Goal: Find specific page/section: Find specific page/section

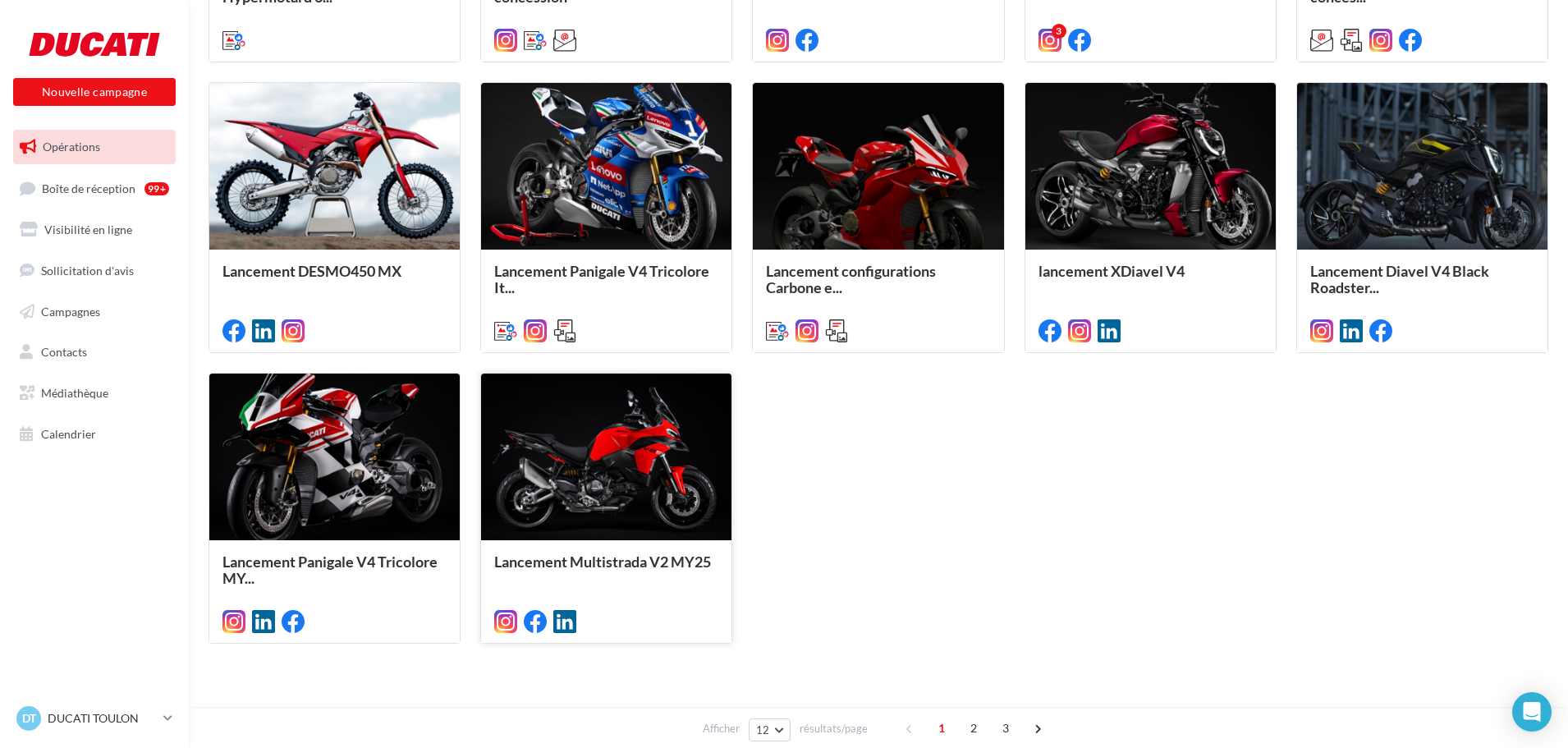
scroll to position [739, 0]
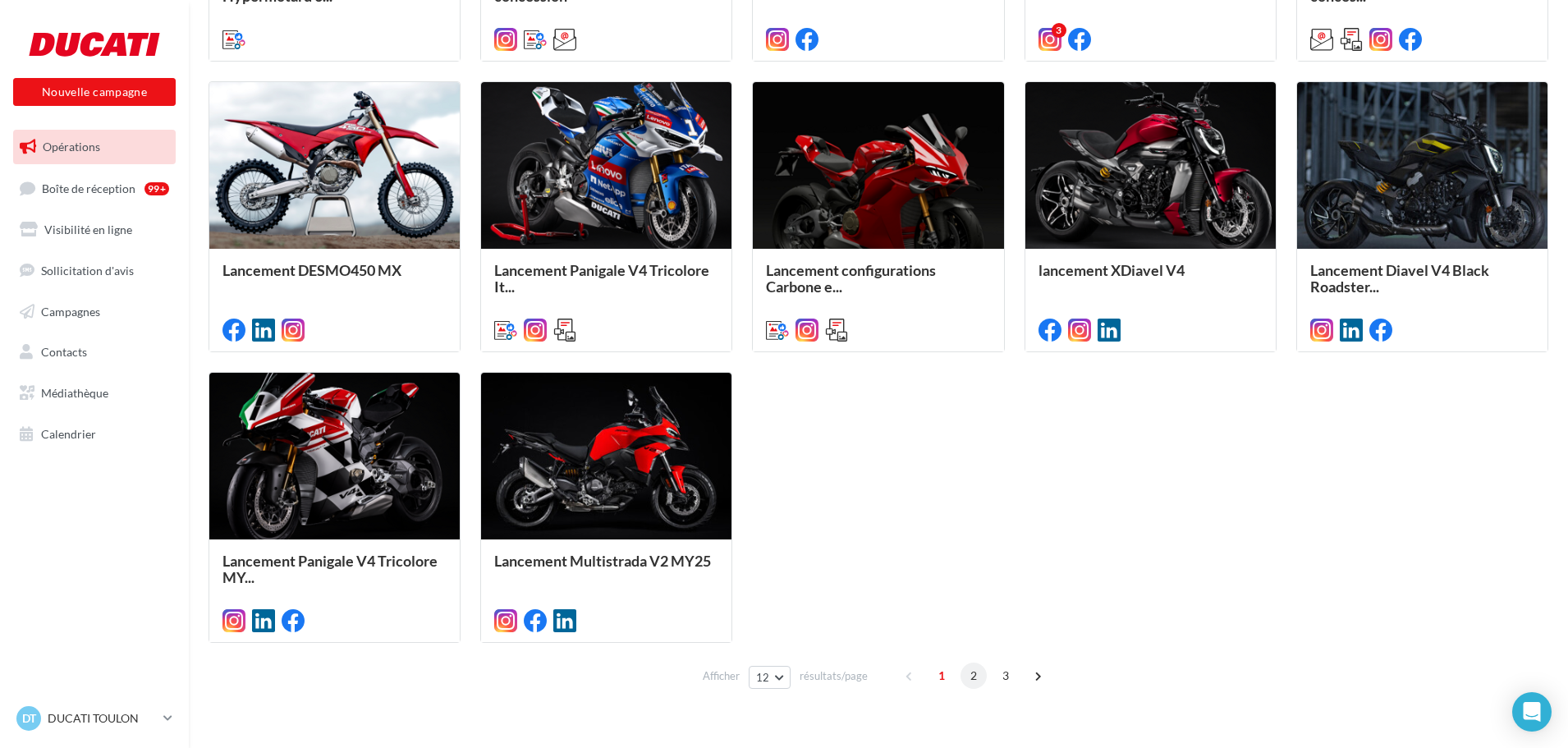
click at [974, 668] on span "2" at bounding box center [973, 675] width 26 height 26
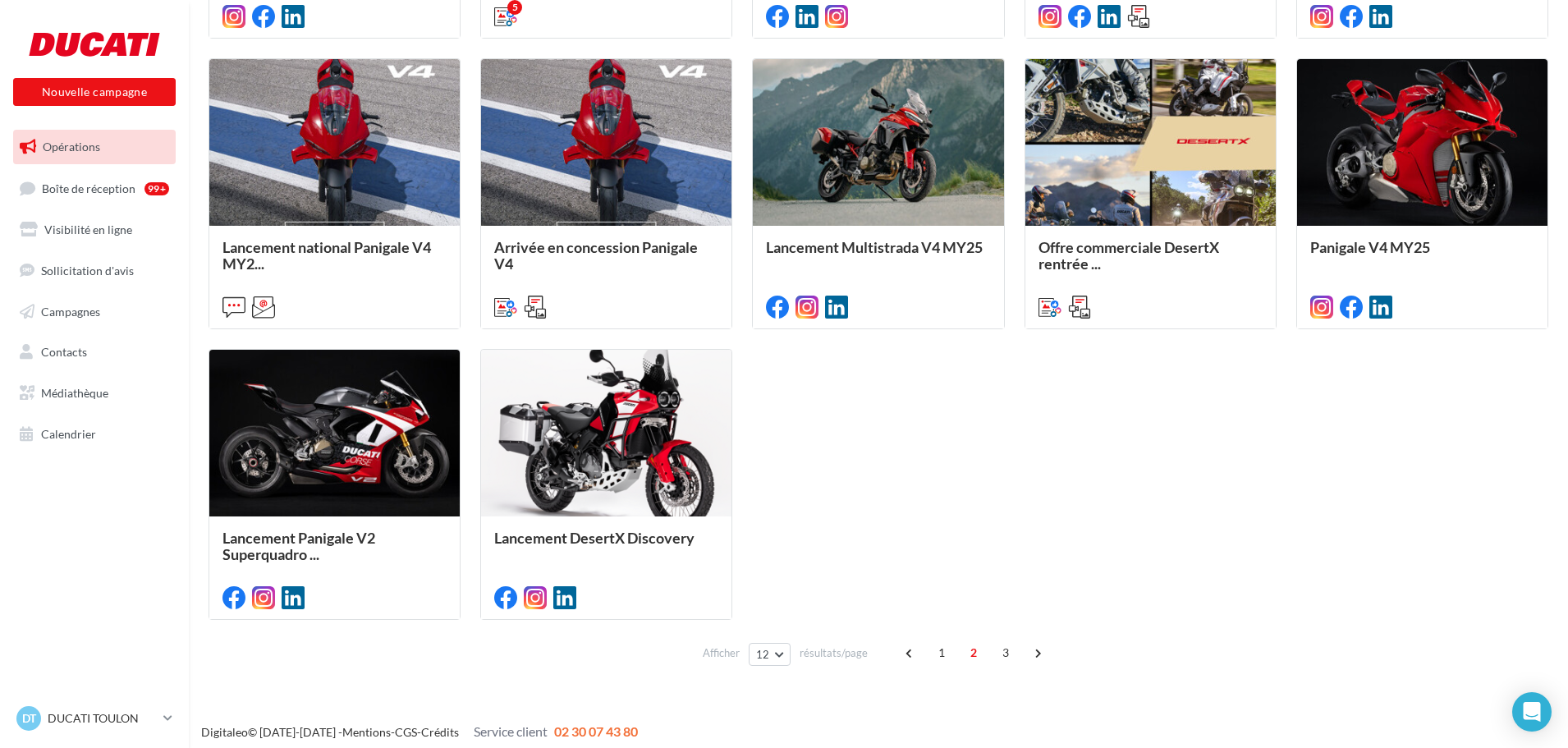
scroll to position [770, 0]
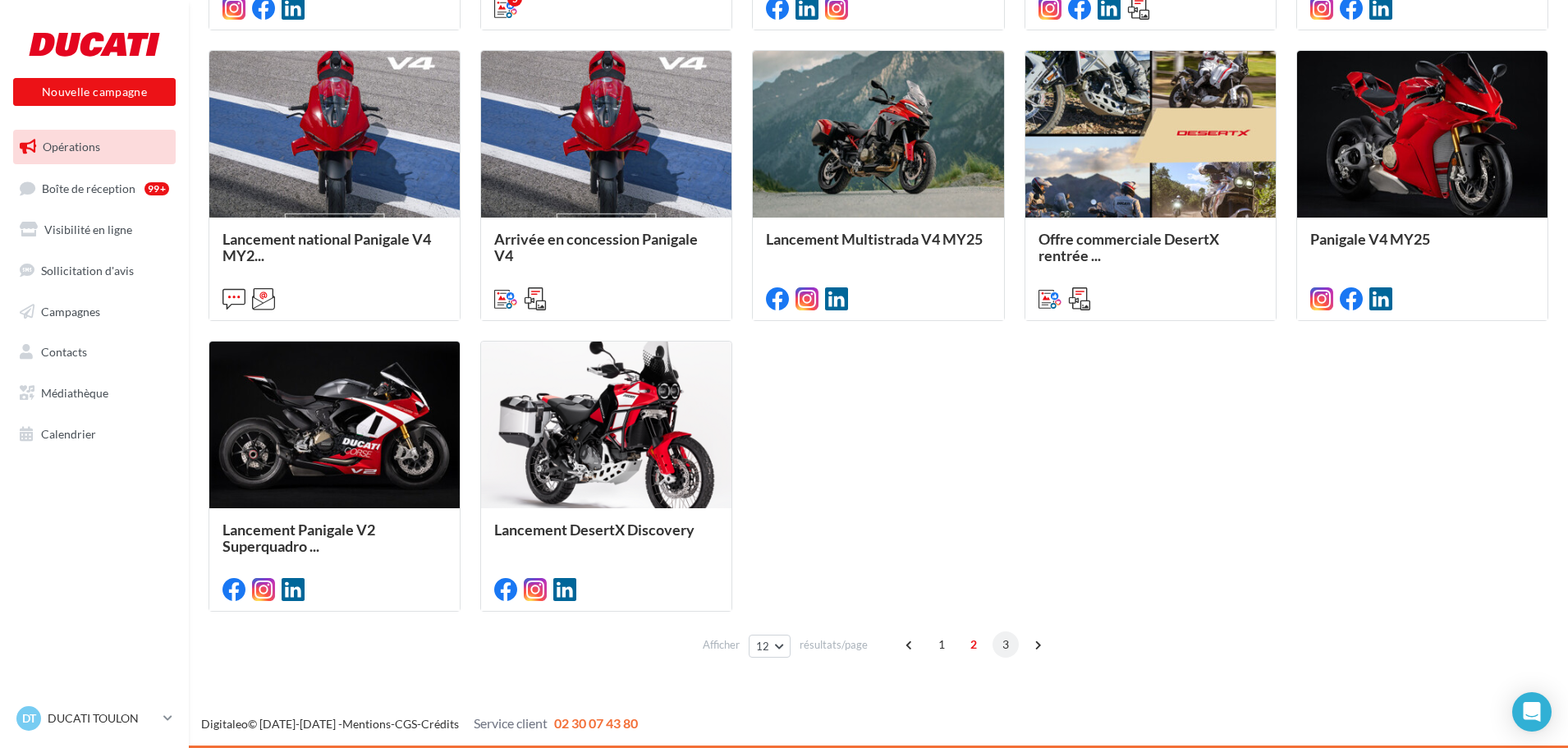
click at [1004, 643] on span "3" at bounding box center [1005, 644] width 26 height 26
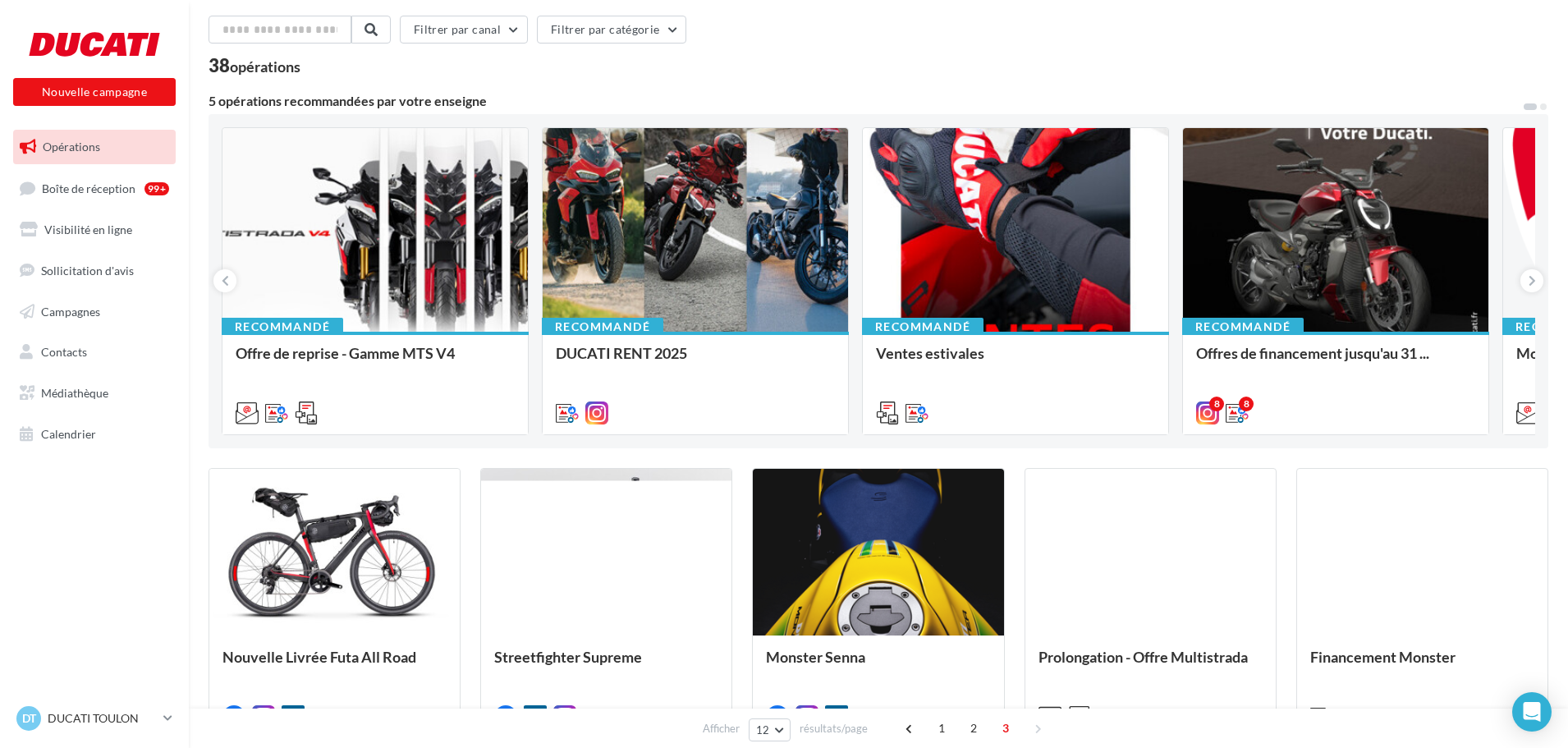
scroll to position [0, 0]
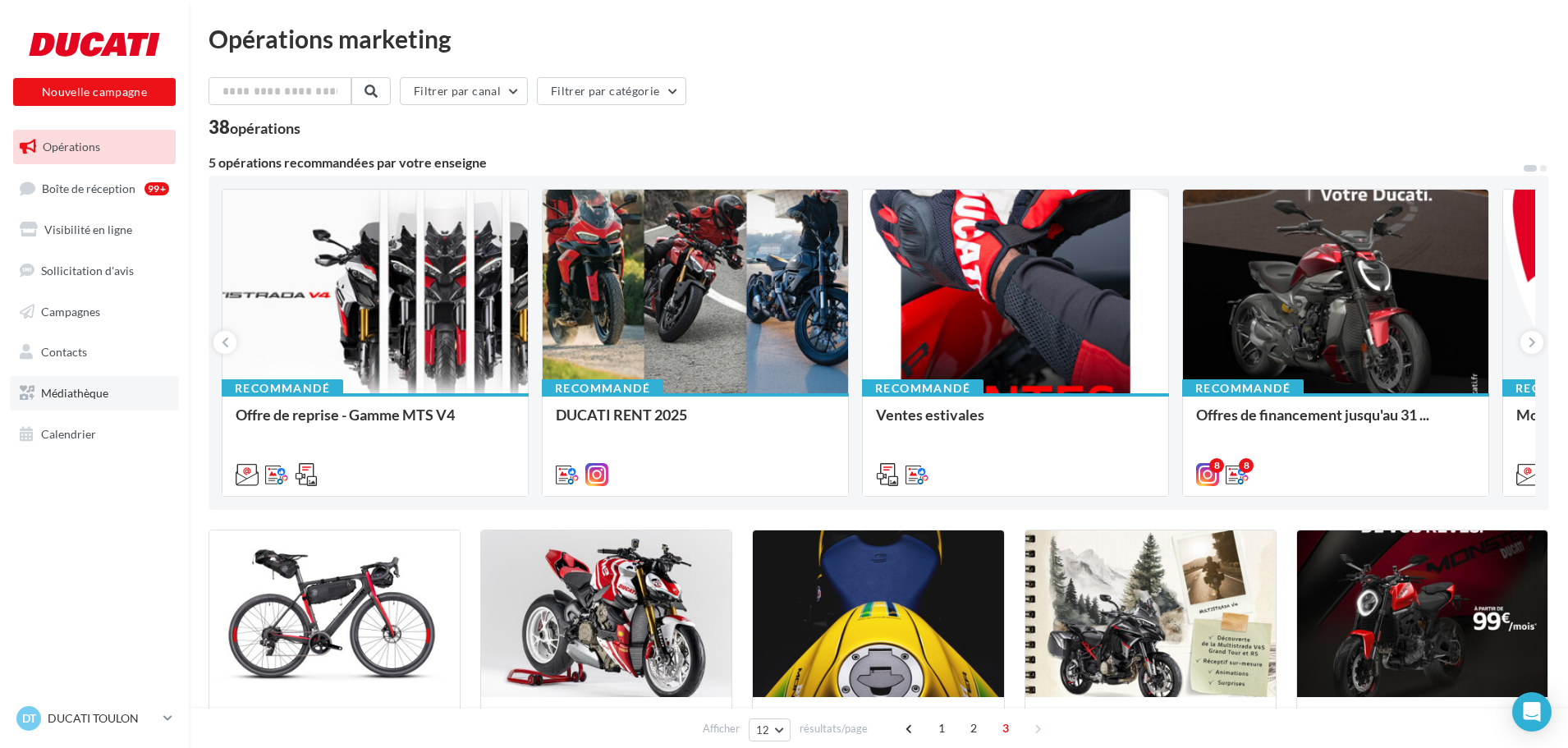
click at [78, 400] on link "Médiathèque" at bounding box center [95, 393] width 169 height 35
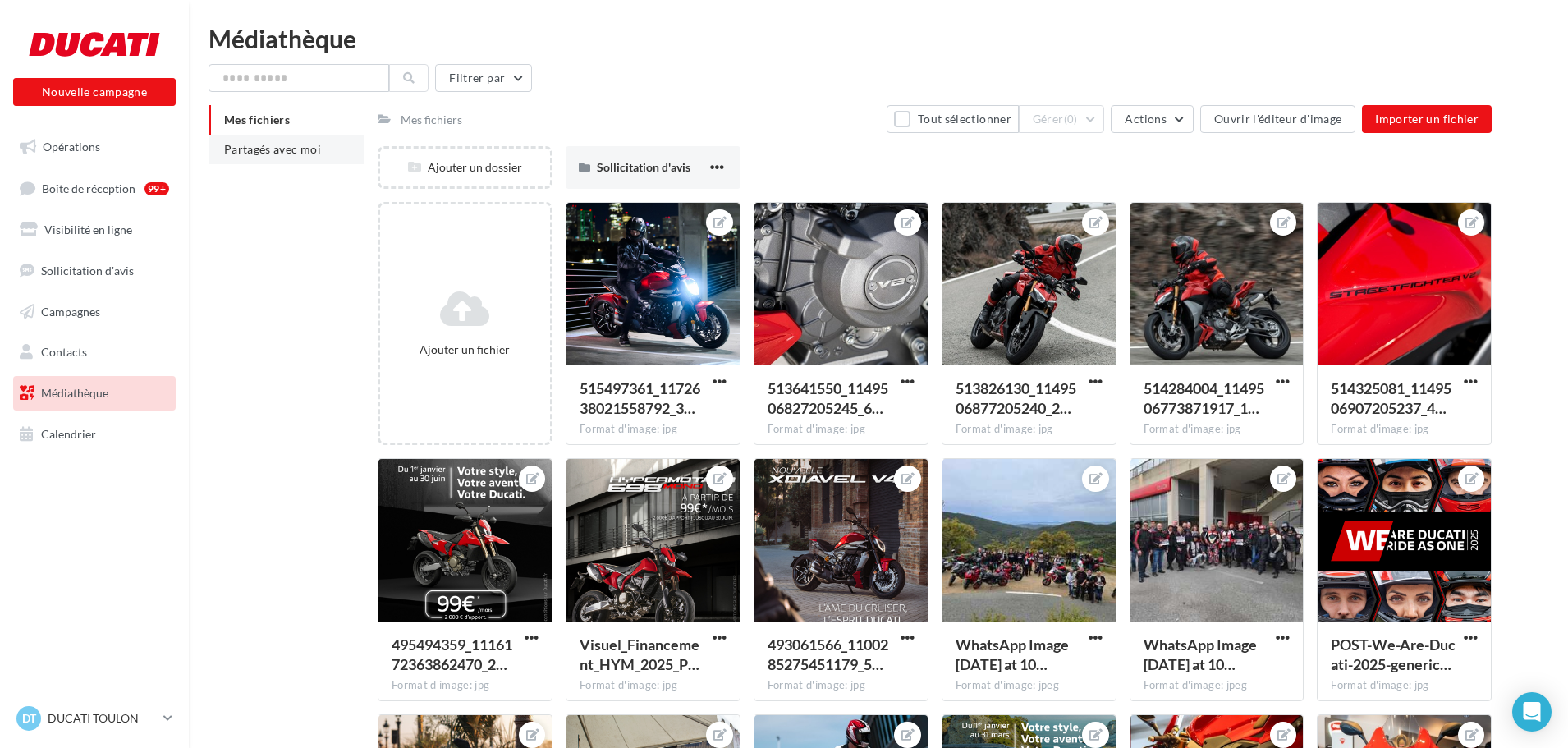
click at [255, 147] on span "Partagés avec moi" at bounding box center [273, 149] width 97 height 14
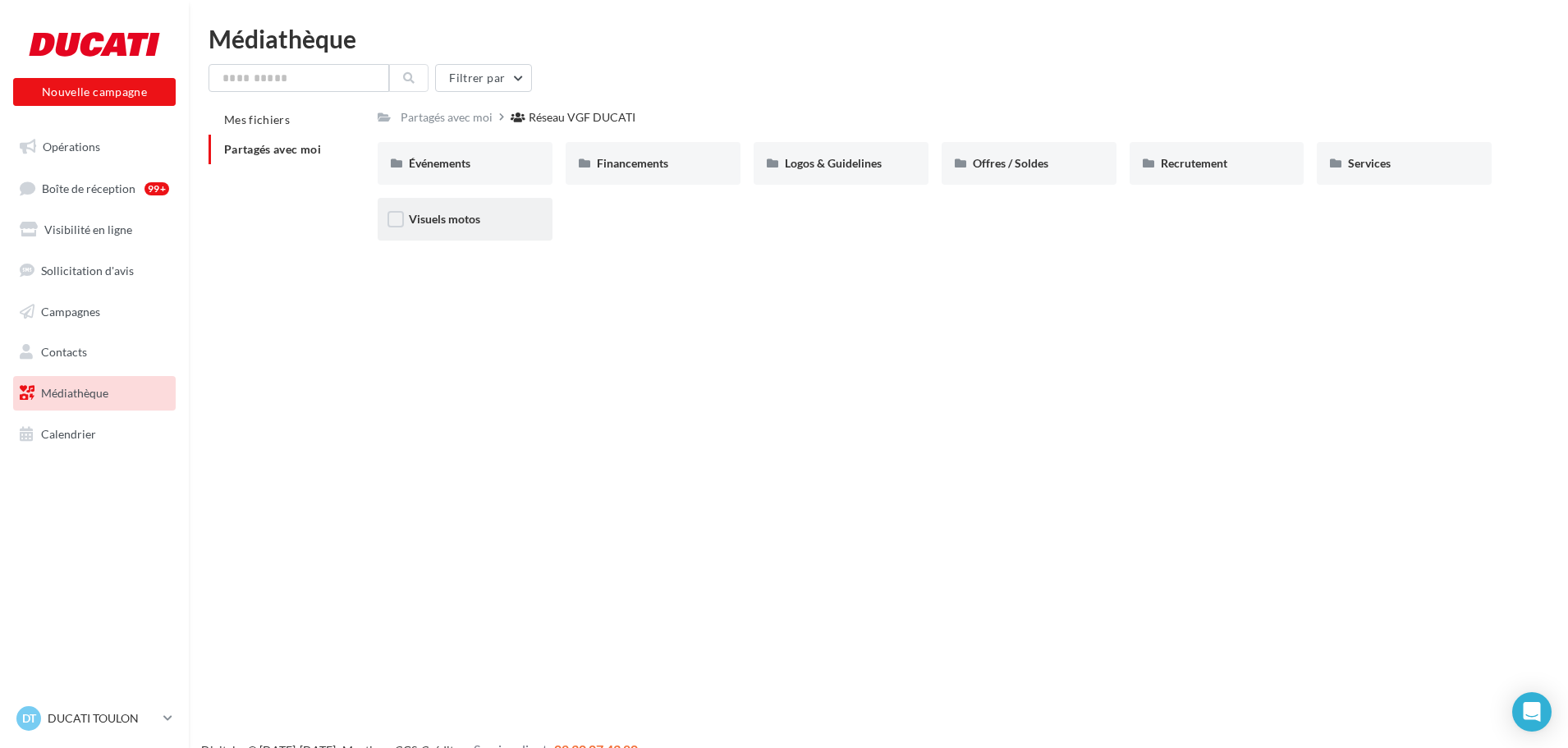
click at [436, 207] on div "Visuels motos" at bounding box center [465, 219] width 174 height 42
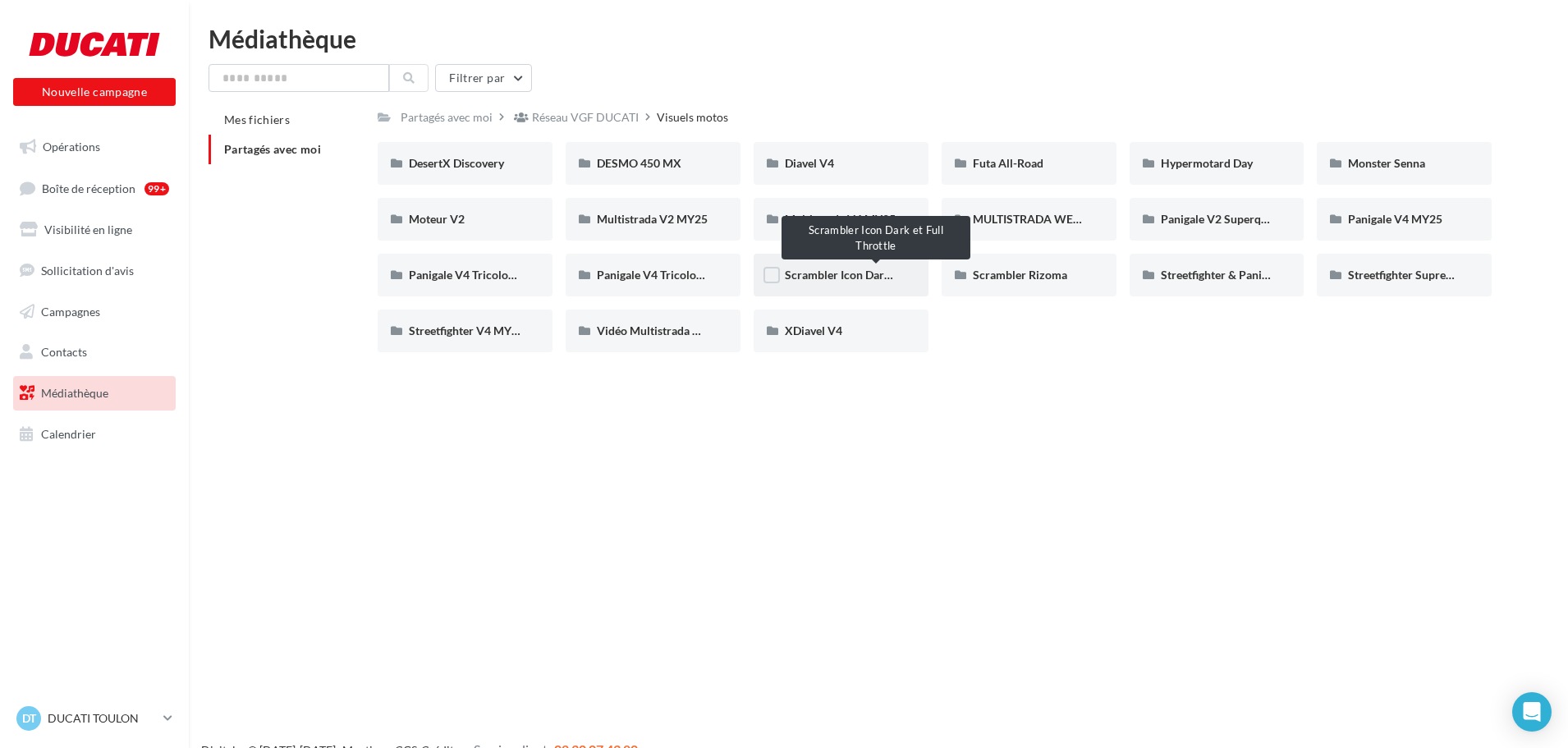
click at [840, 270] on span "Scrambler Icon Dark et Full Throttle" at bounding box center [877, 274] width 185 height 14
